Goal: Task Accomplishment & Management: Manage account settings

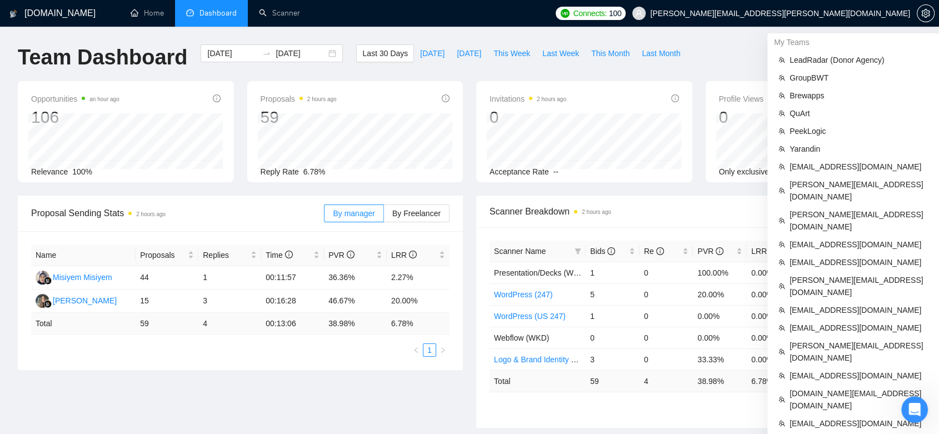
scroll to position [432, 0]
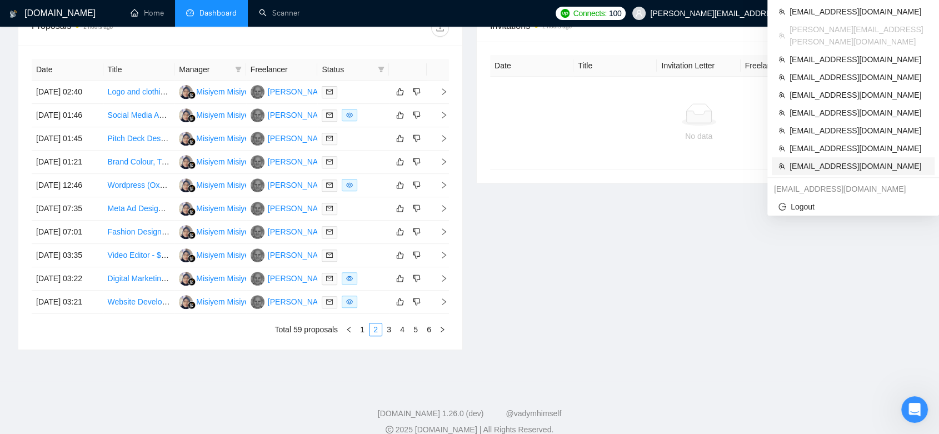
click at [823, 160] on span "[EMAIL_ADDRESS][DOMAIN_NAME]" at bounding box center [859, 166] width 138 height 12
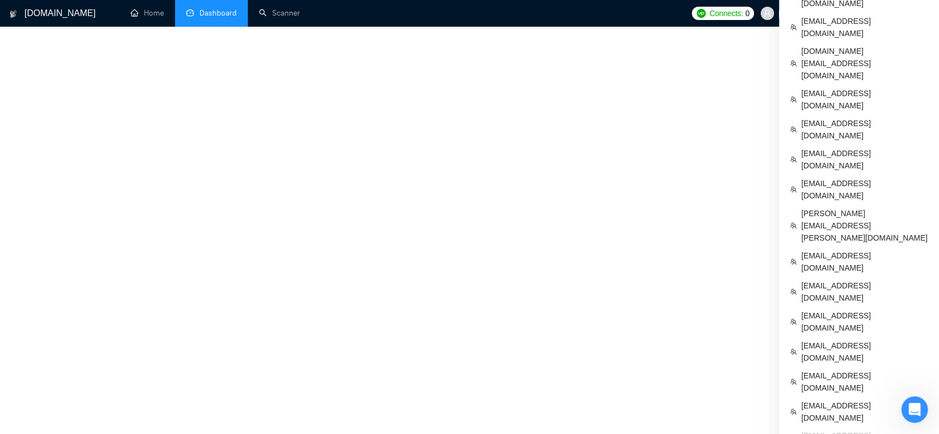
scroll to position [440, 0]
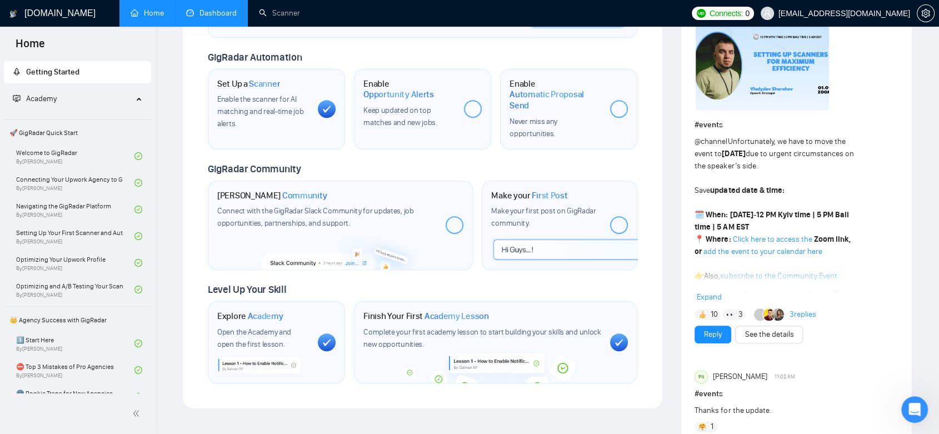
click at [213, 13] on link "Dashboard" at bounding box center [211, 12] width 51 height 9
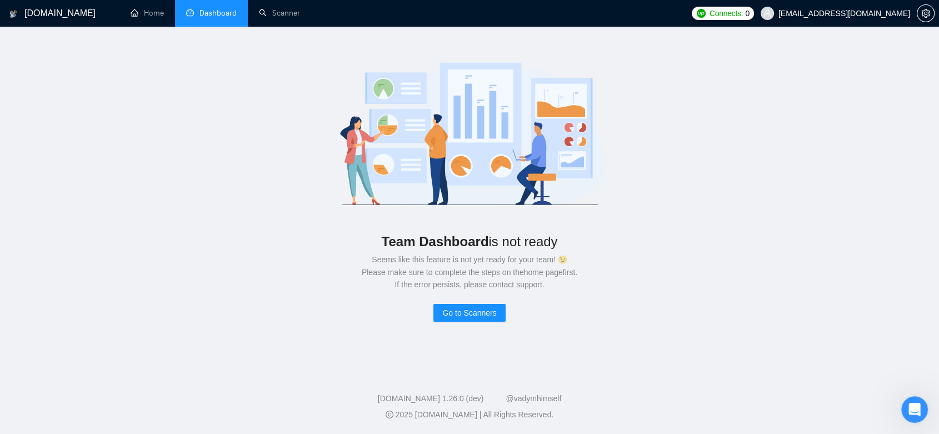
scroll to position [22, 0]
click at [290, 9] on link "Scanner" at bounding box center [279, 12] width 41 height 9
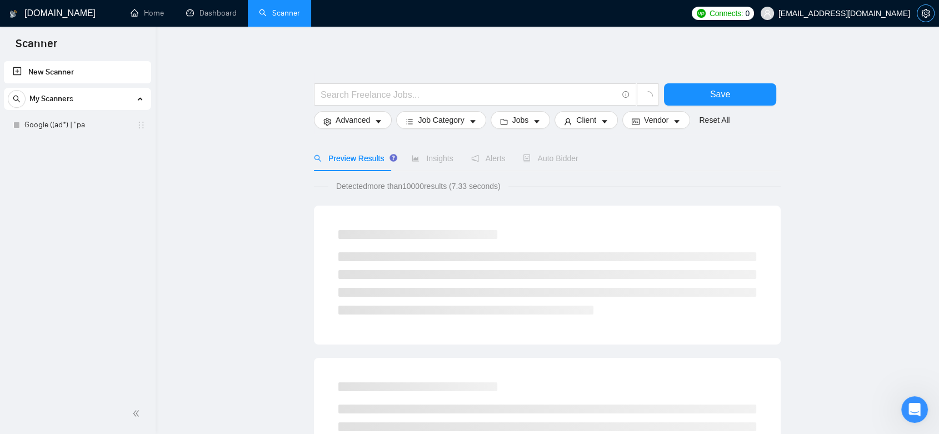
click at [918, 16] on span "setting" at bounding box center [926, 13] width 17 height 9
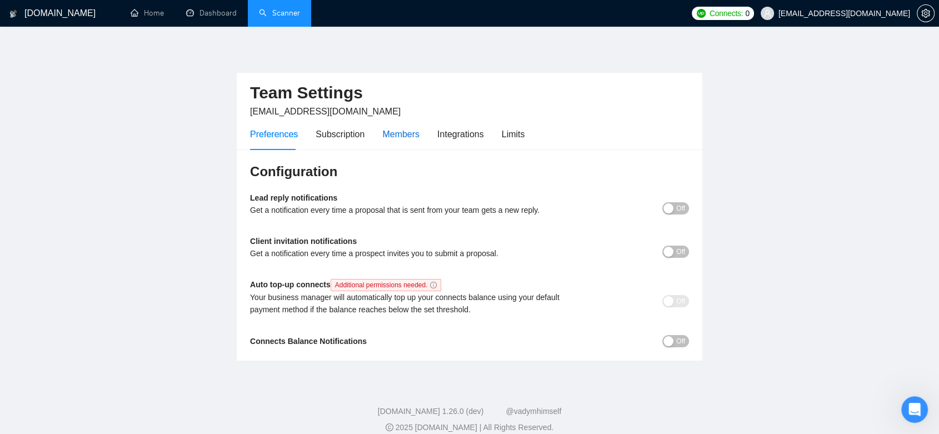
click at [401, 129] on div "Members" at bounding box center [400, 134] width 37 height 14
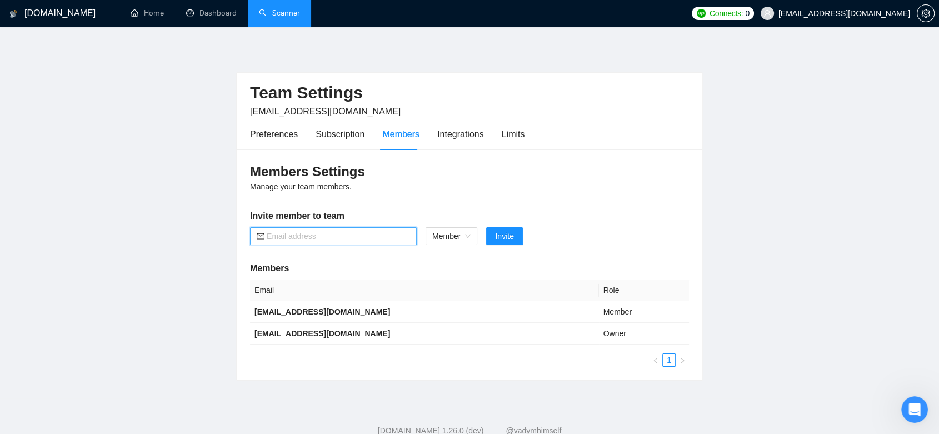
click at [350, 238] on input "text" at bounding box center [338, 236] width 143 height 12
paste input "[EMAIL_ADDRESS][DOMAIN_NAME]"
click at [463, 241] on span "Member" at bounding box center [451, 236] width 38 height 17
type input "[EMAIL_ADDRESS][DOMAIN_NAME]"
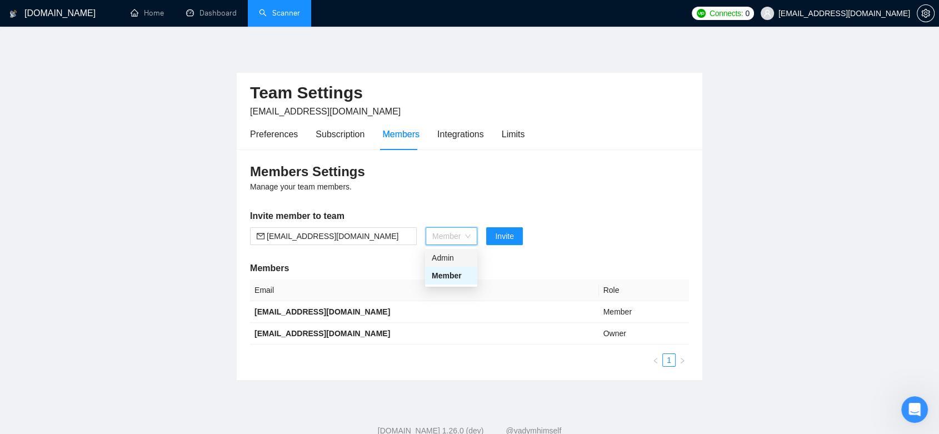
click at [456, 259] on div "Admin" at bounding box center [451, 258] width 39 height 12
click at [511, 237] on button "Invite" at bounding box center [498, 236] width 36 height 18
